Goal: Information Seeking & Learning: Find contact information

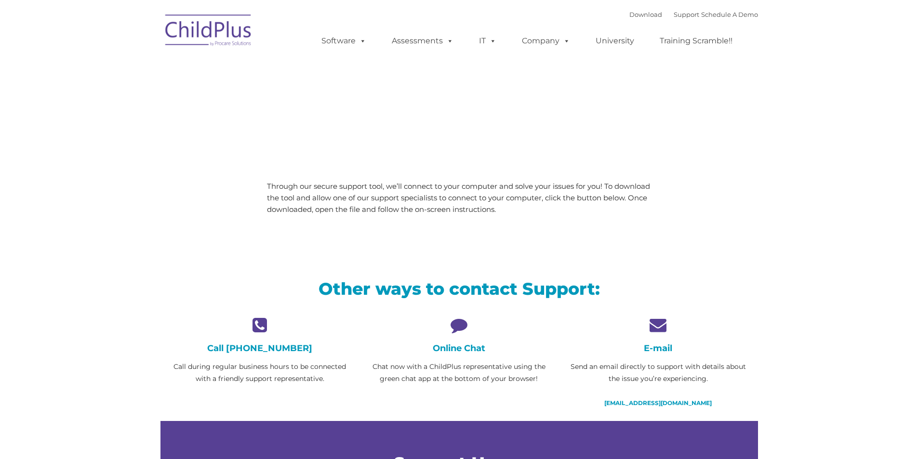
type input ""
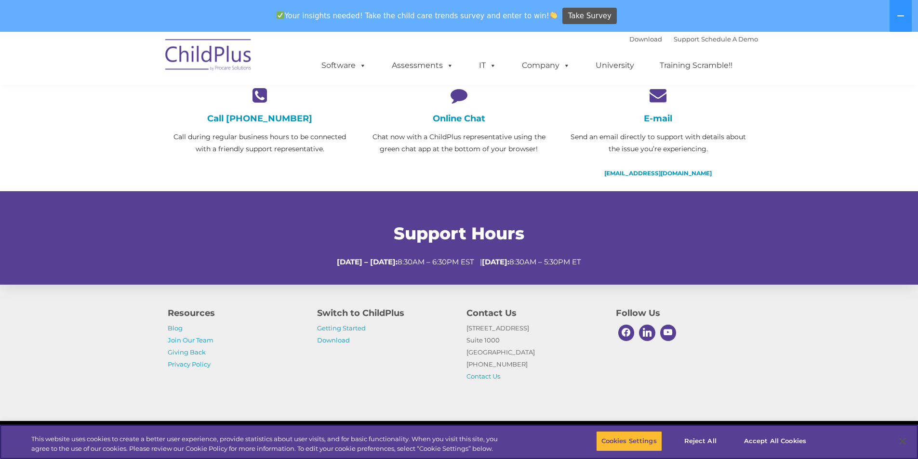
scroll to position [293, 0]
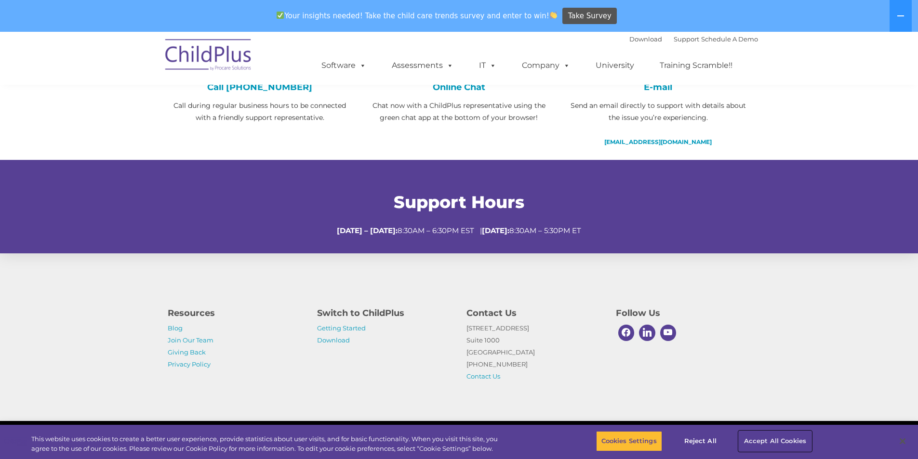
click at [770, 441] on button "Accept All Cookies" at bounding box center [775, 441] width 73 height 20
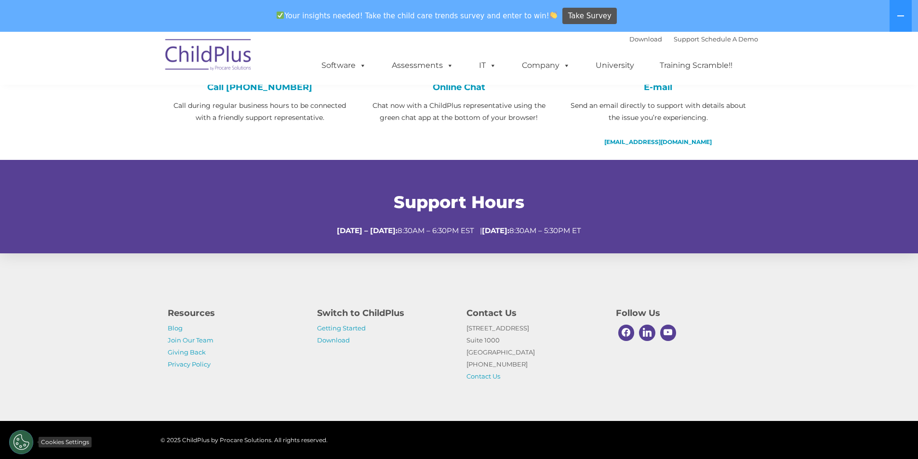
click at [19, 443] on button "Cookies Settings" at bounding box center [21, 442] width 24 height 24
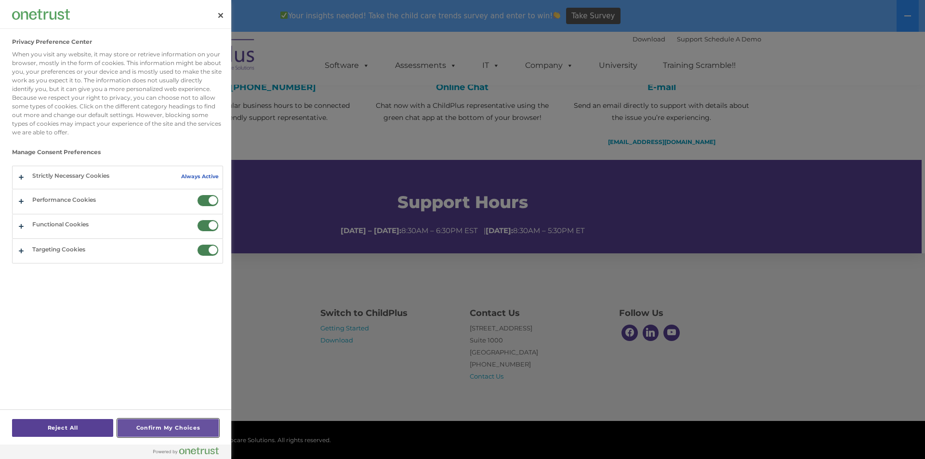
click at [143, 428] on button "Confirm My Choices" at bounding box center [168, 428] width 101 height 18
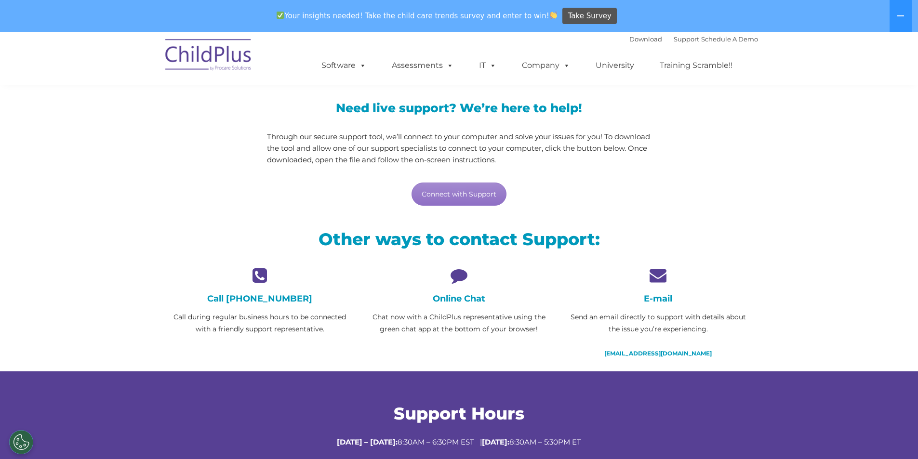
scroll to position [0, 0]
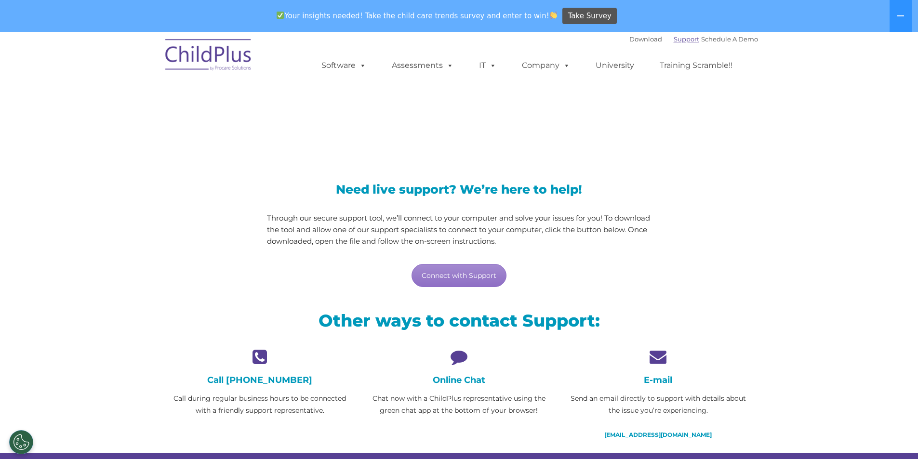
click at [676, 40] on link "Support" at bounding box center [687, 39] width 26 height 8
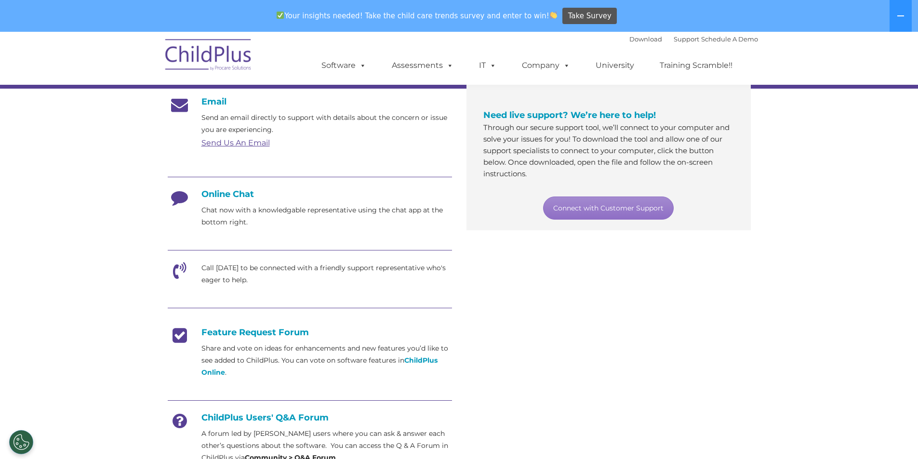
scroll to position [149, 0]
